Goal: Task Accomplishment & Management: Use online tool/utility

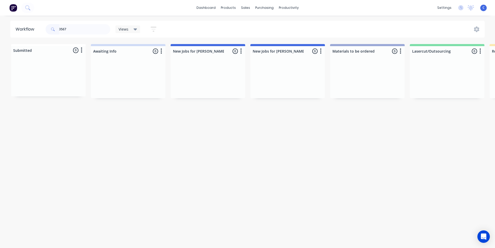
scroll to position [0, 894]
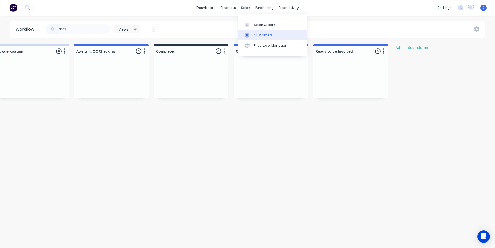
click at [258, 34] on div "Customers" at bounding box center [263, 35] width 19 height 5
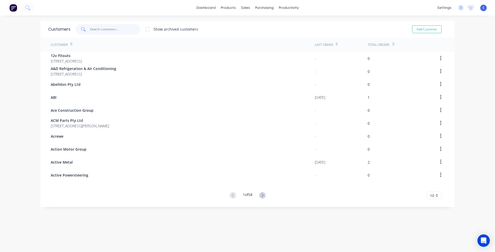
click at [105, 27] on input "text" at bounding box center [115, 29] width 50 height 10
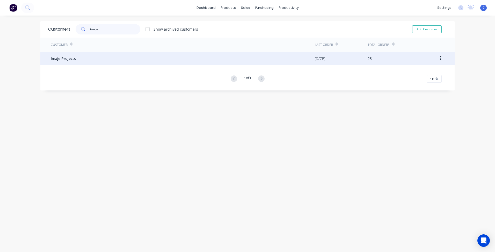
type input "imaje"
click at [71, 60] on span "Imaje Projects" at bounding box center [63, 58] width 25 height 5
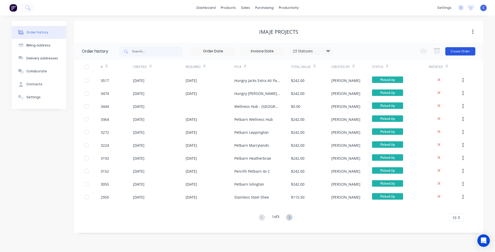
click at [460, 50] on button "Create Order" at bounding box center [460, 51] width 30 height 8
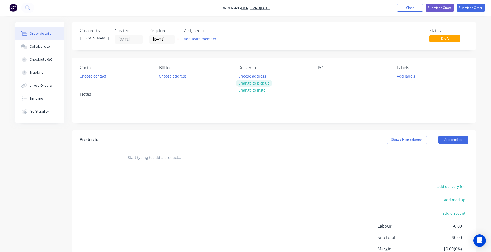
click at [248, 83] on button "Change to pick up" at bounding box center [254, 82] width 37 height 7
click at [322, 76] on div at bounding box center [322, 76] width 8 height 8
paste div
click at [412, 76] on button "Add labels" at bounding box center [406, 75] width 24 height 7
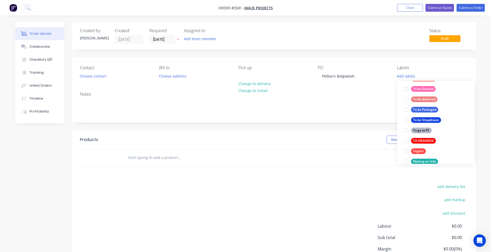
scroll to position [280, 0]
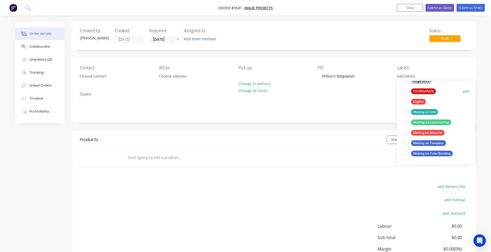
click at [426, 90] on div "TO ORGANISE" at bounding box center [423, 91] width 25 height 6
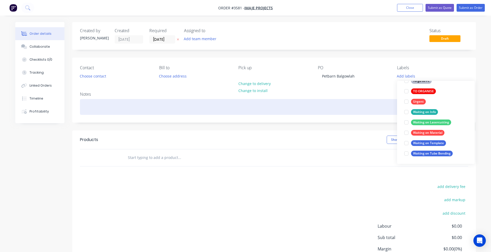
scroll to position [31, 0]
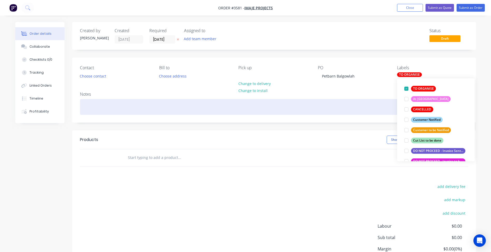
click at [364, 111] on div at bounding box center [274, 107] width 388 height 16
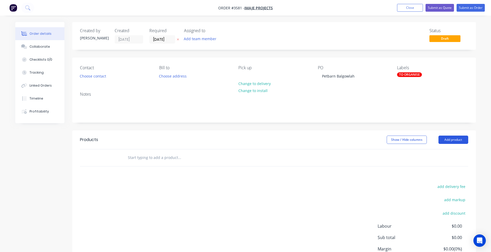
click at [452, 143] on button "Add product" at bounding box center [454, 139] width 30 height 8
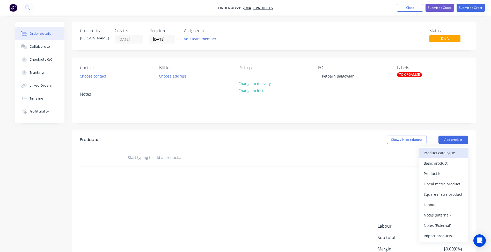
click at [443, 155] on div "Product catalogue" at bounding box center [444, 153] width 40 height 8
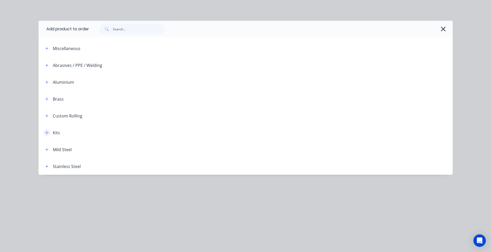
click at [47, 132] on icon "button" at bounding box center [46, 133] width 3 height 4
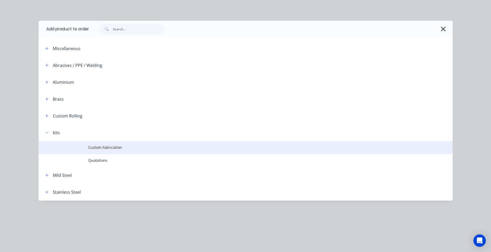
click at [121, 146] on span "Custom Fabrication" at bounding box center [234, 146] width 292 height 5
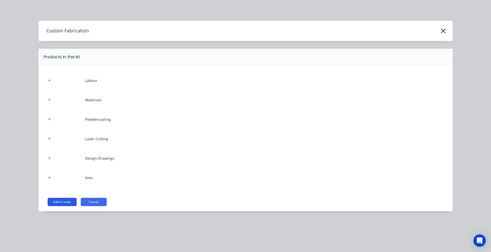
click at [67, 200] on button "Add to order" at bounding box center [62, 202] width 29 height 8
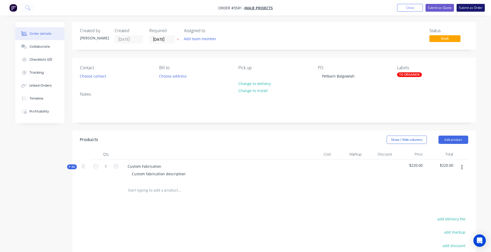
click at [470, 6] on button "Submit as Order" at bounding box center [471, 8] width 28 height 8
